Goal: Find specific page/section: Find specific page/section

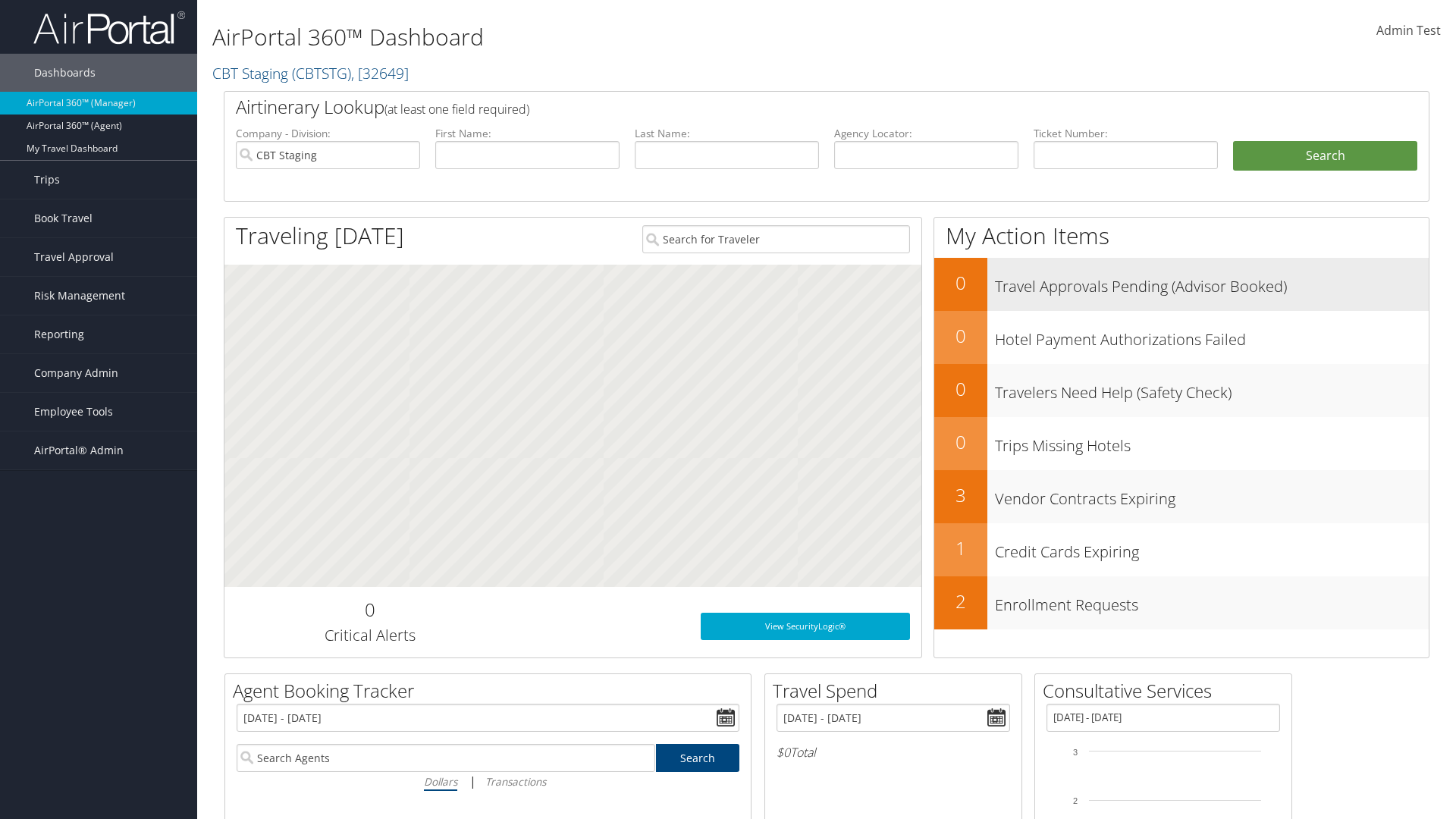
click at [1211, 282] on h3 "Travel Approvals Pending (Advisor Booked)" at bounding box center [1212, 283] width 434 height 29
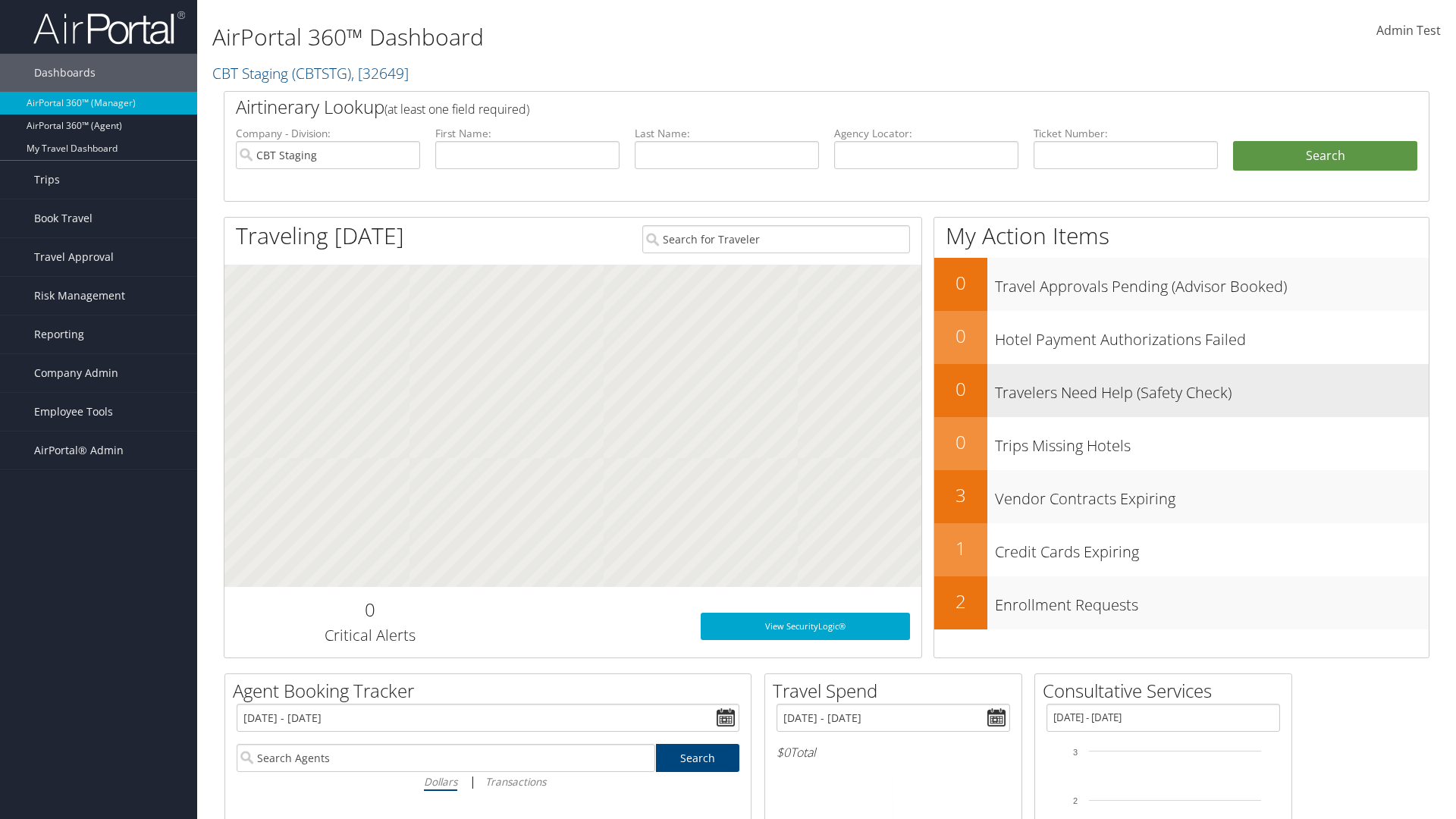
click at [1211, 388] on h3 "Travelers Need Help (Safety Check)" at bounding box center [1212, 389] width 434 height 29
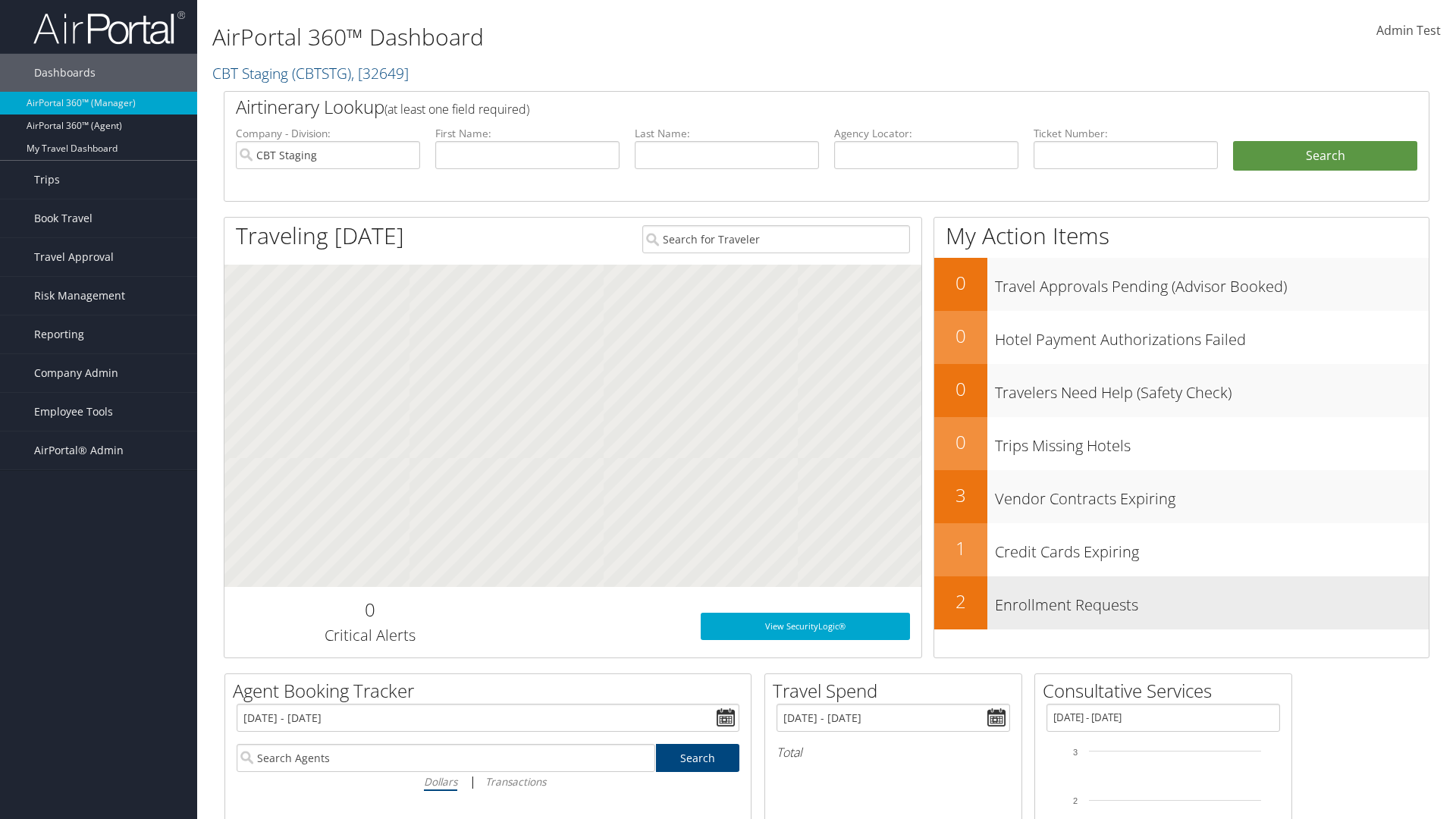
click at [1211, 600] on h3 "Enrollment Requests" at bounding box center [1212, 601] width 434 height 29
